Goal: Task Accomplishment & Management: Manage account settings

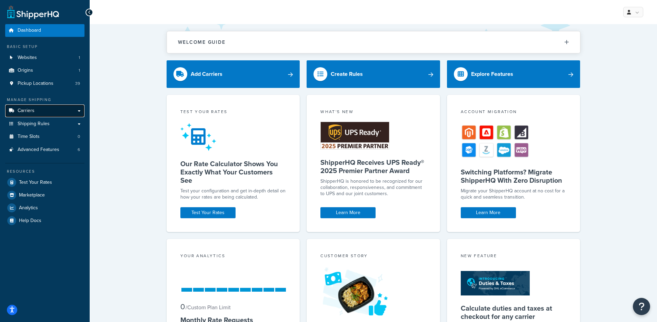
click at [65, 107] on link "Carriers" at bounding box center [44, 111] width 79 height 13
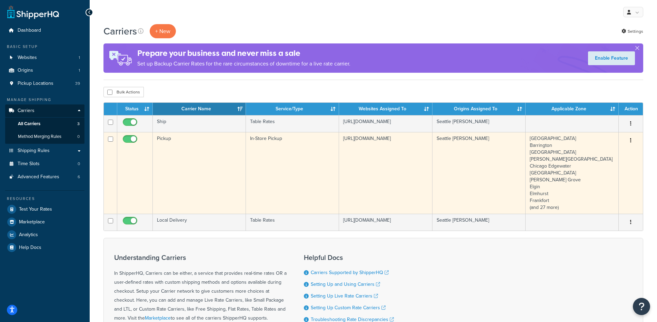
click at [227, 170] on td "Pickup" at bounding box center [199, 173] width 93 height 82
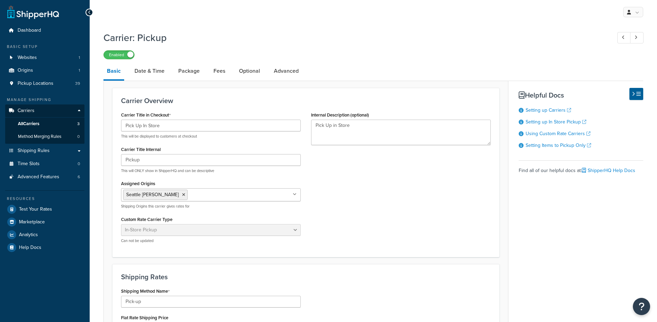
select select "pickup"
select select "item"
click at [47, 123] on link "All Carriers 3" at bounding box center [44, 124] width 79 height 13
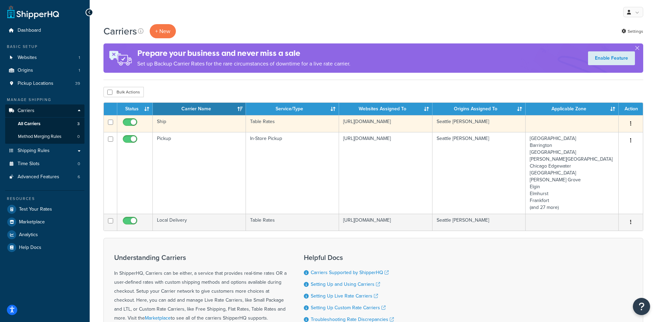
click at [215, 122] on td "Ship" at bounding box center [199, 123] width 93 height 17
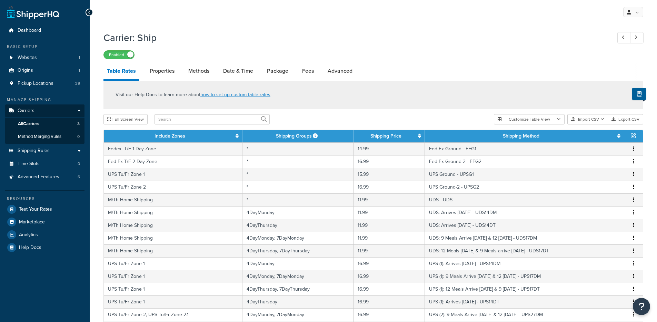
select select "25"
drag, startPoint x: 120, startPoint y: 128, endPoint x: 114, endPoint y: 131, distance: 6.8
click at [119, 128] on div "Visit our Help Docs to learn more about how to set up custom table rates . Full…" at bounding box center [373, 288] width 550 height 415
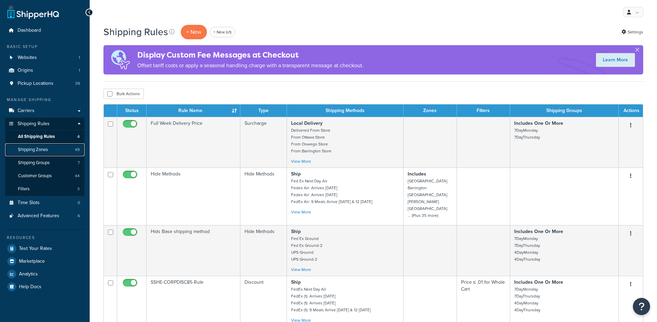
click at [27, 146] on link "Shipping Zones 49" at bounding box center [44, 150] width 79 height 13
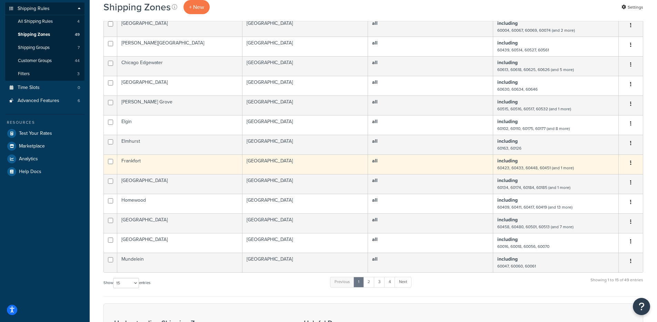
scroll to position [238, 0]
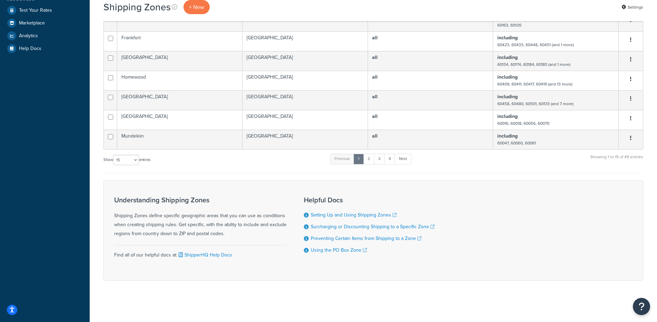
click at [126, 167] on div "Show 10 15 25 50 100 entries" at bounding box center [126, 160] width 47 height 15
click at [127, 160] on select "10 15 25 50 100" at bounding box center [126, 160] width 26 height 10
click at [118, 161] on select "10 15 25 50 100" at bounding box center [126, 160] width 26 height 10
select select "100"
click at [114, 165] on select "10 15 25 50 100" at bounding box center [126, 160] width 26 height 10
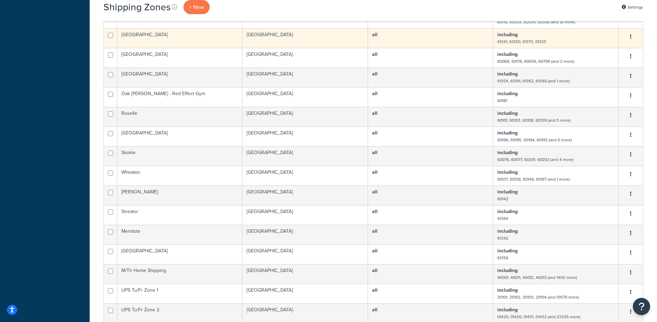
scroll to position [307, 0]
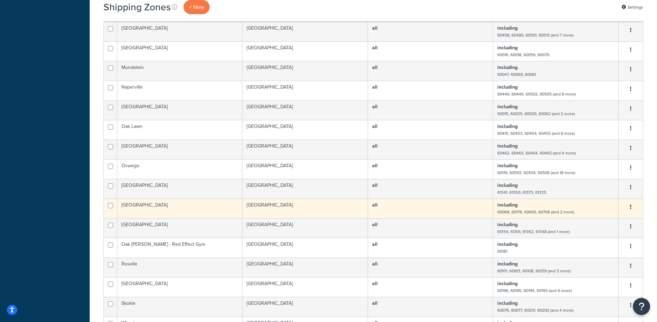
click at [272, 211] on td "United States" at bounding box center [306, 209] width 126 height 20
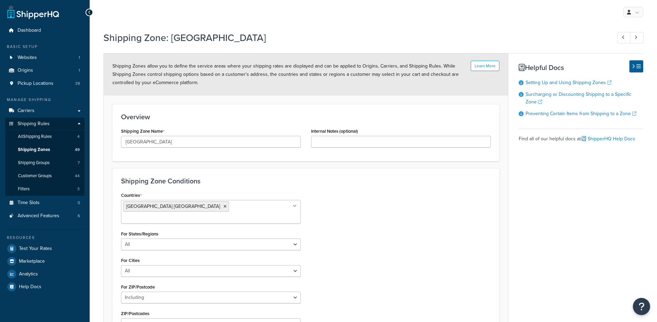
select select "including"
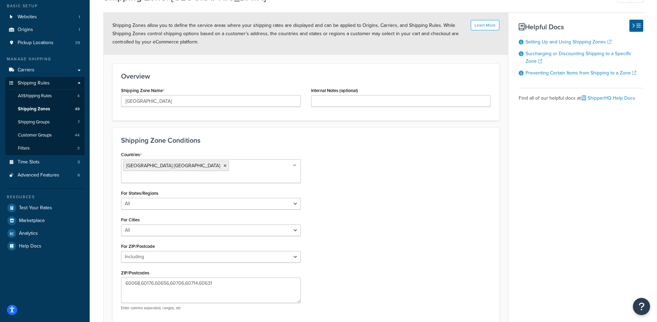
scroll to position [96, 0]
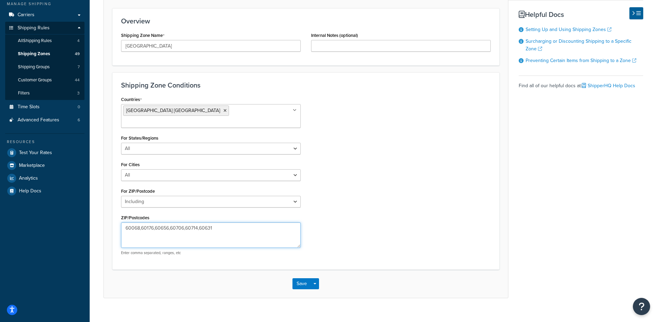
drag, startPoint x: 133, startPoint y: 218, endPoint x: 116, endPoint y: 218, distance: 17.2
click at [116, 218] on div "Countries United States USA All Countries ALL Afghanistan AFG Albania ALB Alger…" at bounding box center [211, 178] width 190 height 166
click at [379, 215] on div "Countries United States USA All Countries ALL Afghanistan AFG Albania ALB Alger…" at bounding box center [306, 178] width 380 height 166
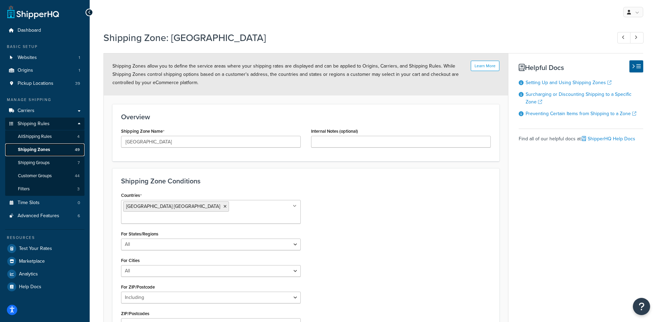
click at [52, 151] on link "Shipping Zones 49" at bounding box center [44, 150] width 79 height 13
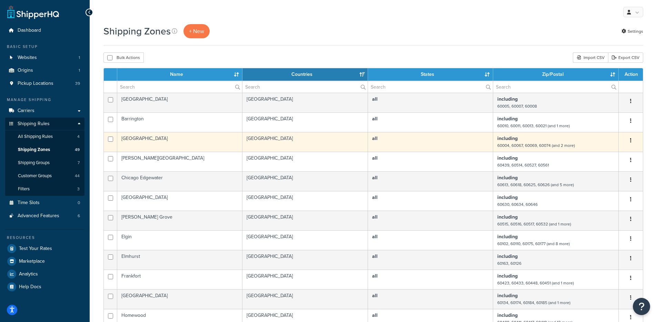
scroll to position [199, 0]
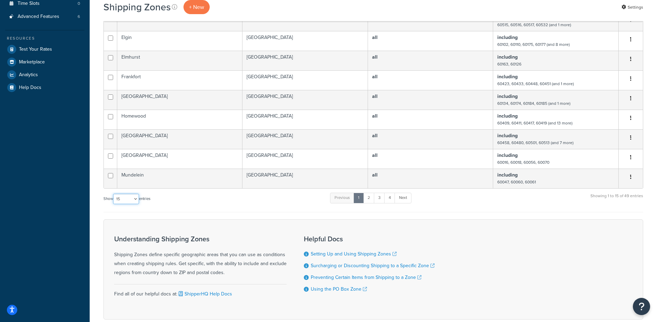
click at [128, 199] on select "10 15 25 50 100" at bounding box center [126, 199] width 26 height 10
click at [114, 194] on select "10 15 25 50 100" at bounding box center [126, 199] width 26 height 10
click at [128, 199] on select "10 15 25 50 100" at bounding box center [126, 199] width 26 height 10
select select "100"
click at [114, 204] on select "10 15 25 50 100" at bounding box center [126, 199] width 26 height 10
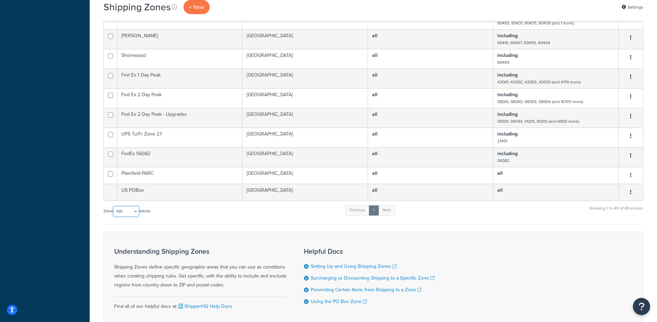
scroll to position [901, 0]
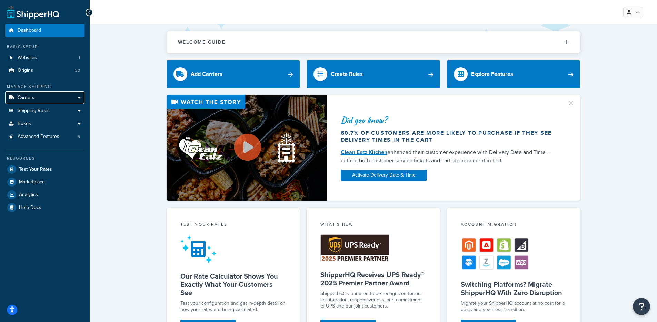
click at [44, 93] on link "Carriers" at bounding box center [44, 97] width 79 height 13
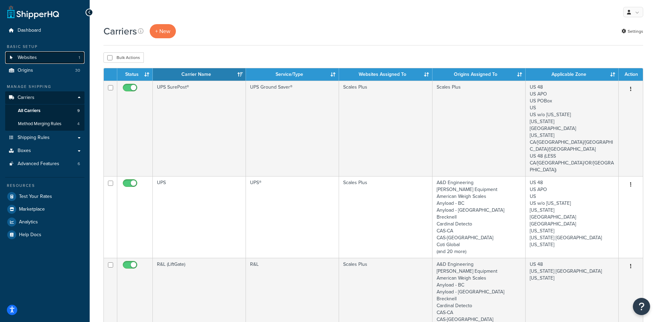
click at [34, 60] on span "Websites" at bounding box center [27, 58] width 19 height 6
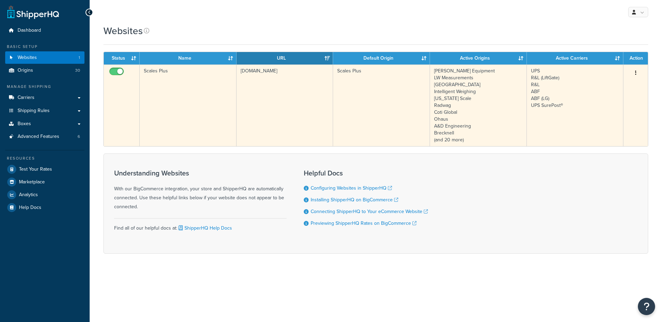
click at [244, 117] on td "[DOMAIN_NAME]" at bounding box center [285, 106] width 97 height 82
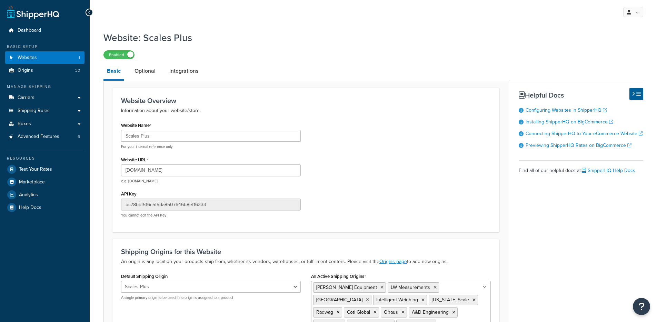
select select "41767"
click at [151, 69] on link "Optional" at bounding box center [145, 71] width 28 height 17
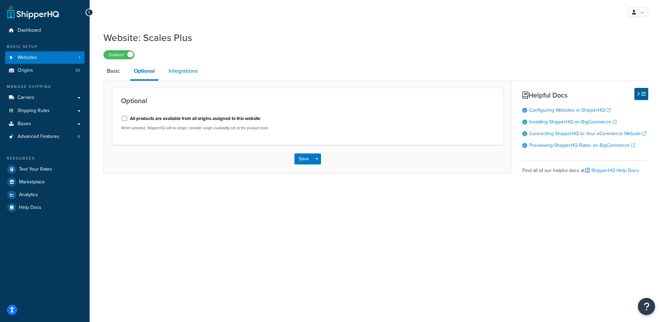
click at [185, 72] on link "Integrations" at bounding box center [183, 71] width 36 height 17
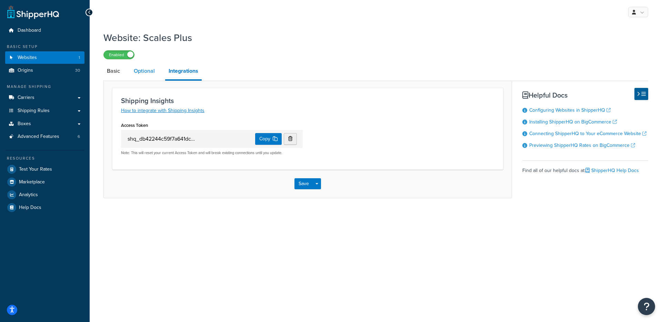
click at [154, 72] on link "Optional" at bounding box center [144, 71] width 28 height 17
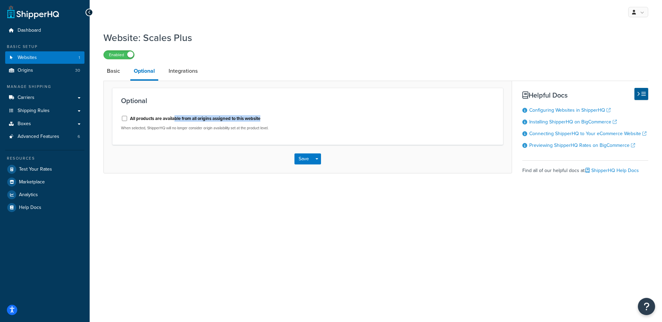
drag, startPoint x: 213, startPoint y: 118, endPoint x: 177, endPoint y: 123, distance: 36.3
click at [177, 121] on div "All products are available from all origins assigned to this website" at bounding box center [212, 118] width 182 height 10
click at [169, 154] on div "Save Save Dropdown Save and Edit" at bounding box center [308, 159] width 408 height 28
click at [114, 74] on link "Basic" at bounding box center [113, 71] width 20 height 17
select select "41767"
